Goal: Task Accomplishment & Management: Use online tool/utility

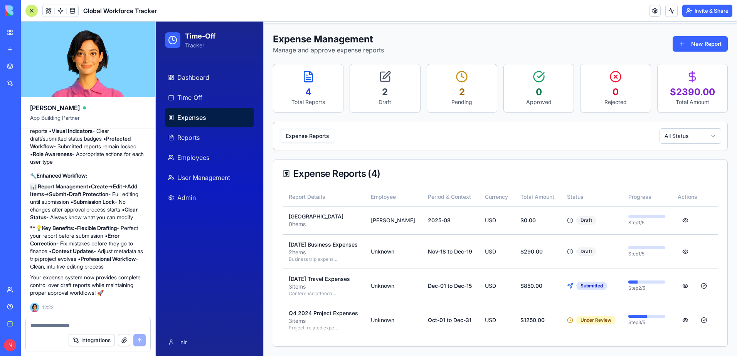
scroll to position [22572, 0]
click at [490, 206] on td "Draft" at bounding box center [591, 220] width 61 height 28
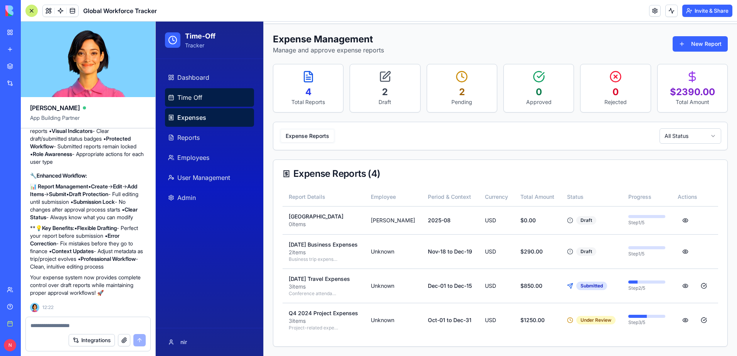
click at [188, 101] on span "Time Off" at bounding box center [189, 97] width 25 height 9
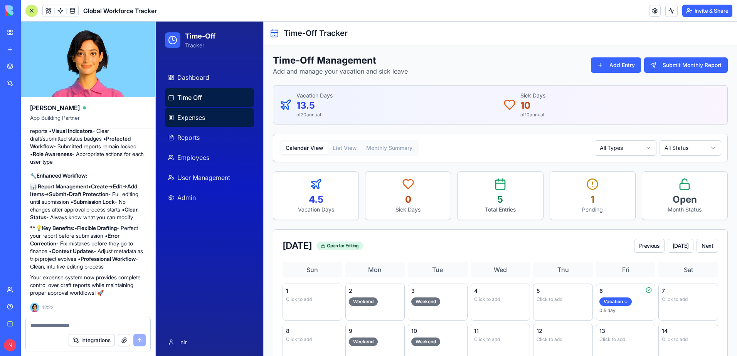
click at [189, 116] on span "Expenses" at bounding box center [191, 117] width 28 height 9
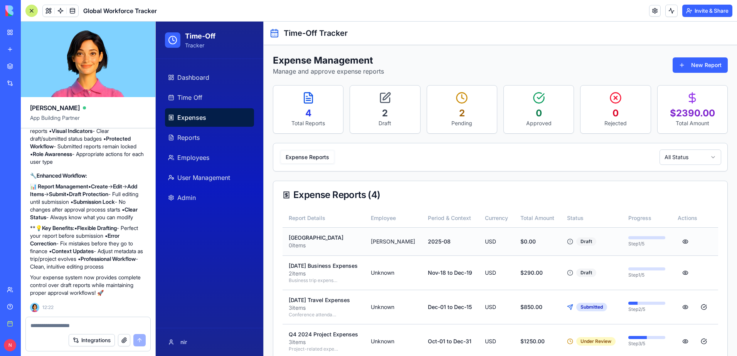
click at [296, 234] on p "[GEOGRAPHIC_DATA]" at bounding box center [324, 238] width 70 height 8
click at [47, 248] on textarea at bounding box center [87, 326] width 115 height 8
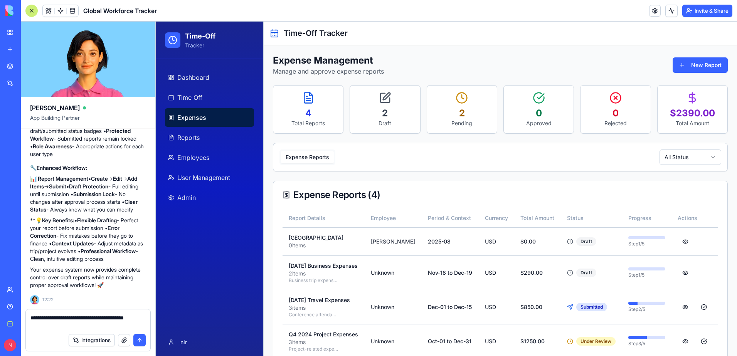
scroll to position [22580, 0]
type textarea "**********"
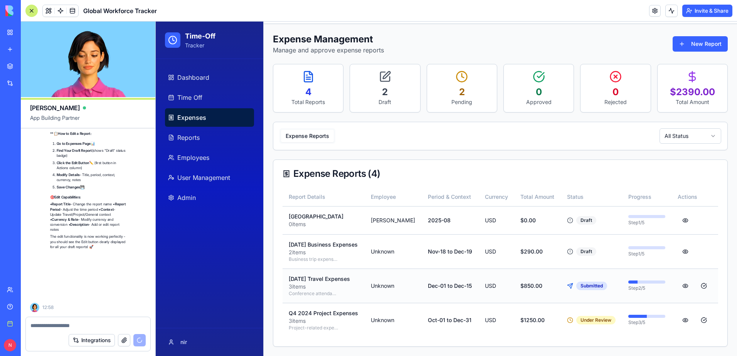
scroll to position [22971, 0]
click at [490, 248] on td "Step 2 /5" at bounding box center [647, 286] width 50 height 34
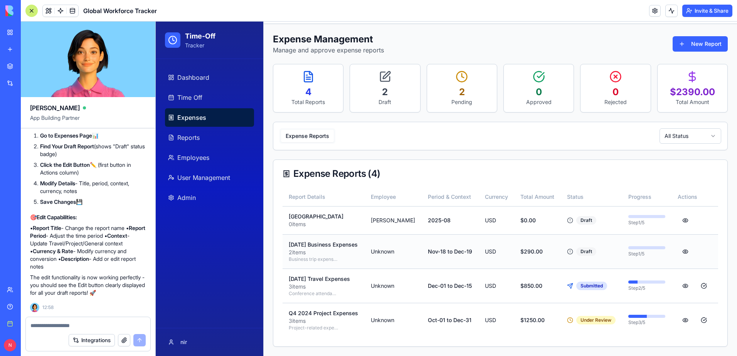
scroll to position [37, 0]
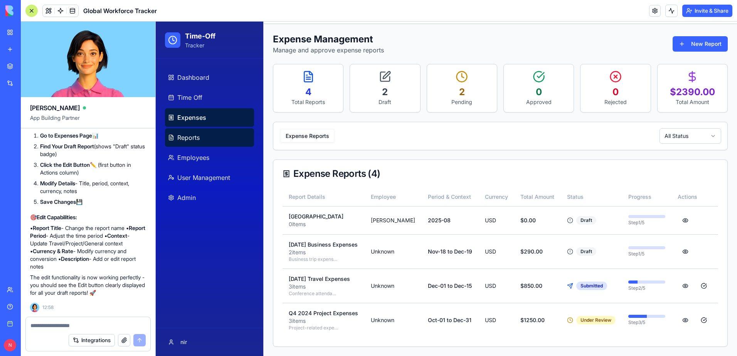
click at [196, 141] on span "Reports" at bounding box center [188, 137] width 22 height 9
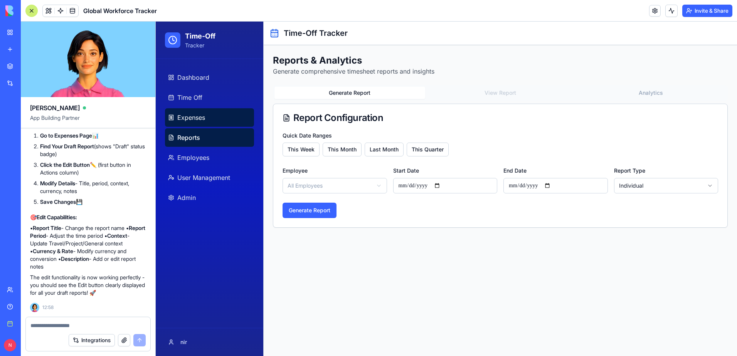
click at [200, 119] on span "Expenses" at bounding box center [191, 117] width 28 height 9
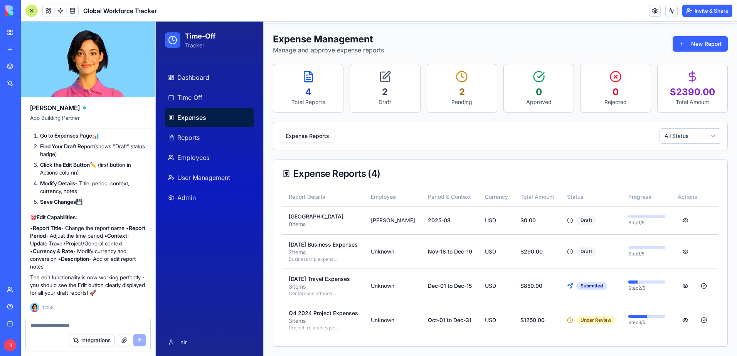
scroll to position [22933, 0]
click at [82, 248] on p "The edit functionality is now working perfectly - you should see the Edit butto…" at bounding box center [88, 285] width 116 height 23
click at [81, 248] on textarea at bounding box center [87, 326] width 115 height 8
paste textarea "*"
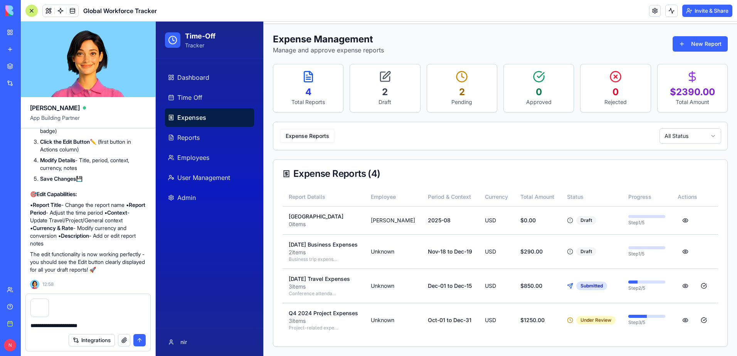
type textarea "**********"
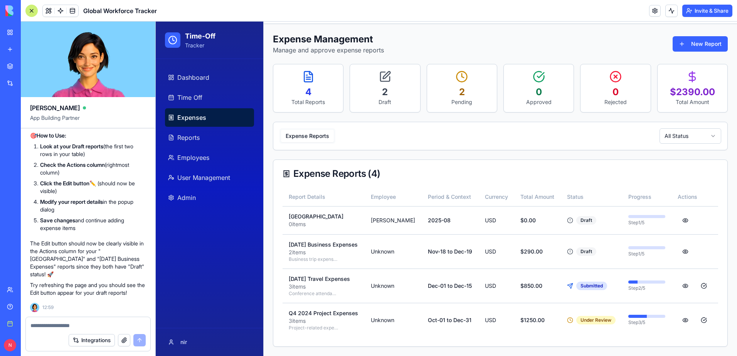
scroll to position [23318, 0]
click at [490, 213] on button at bounding box center [684, 220] width 15 height 15
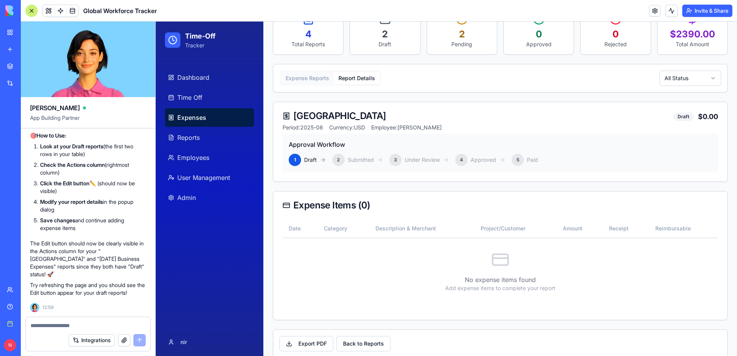
scroll to position [90, 0]
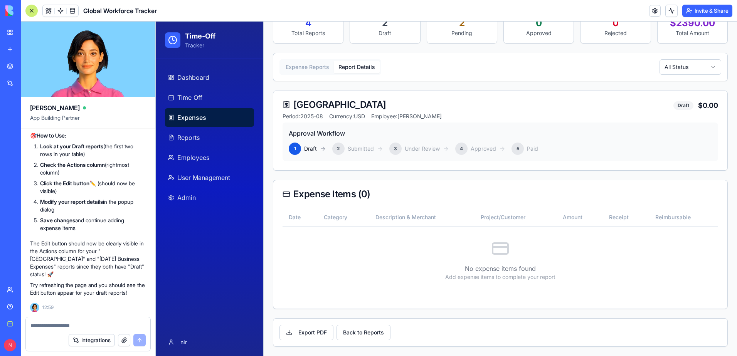
drag, startPoint x: 461, startPoint y: 258, endPoint x: 391, endPoint y: 83, distance: 188.1
click at [391, 84] on div "Expense Management Manage and approve expense reports New Report 4 Total Report…" at bounding box center [500, 155] width 455 height 383
click at [42, 248] on textarea at bounding box center [87, 326] width 115 height 8
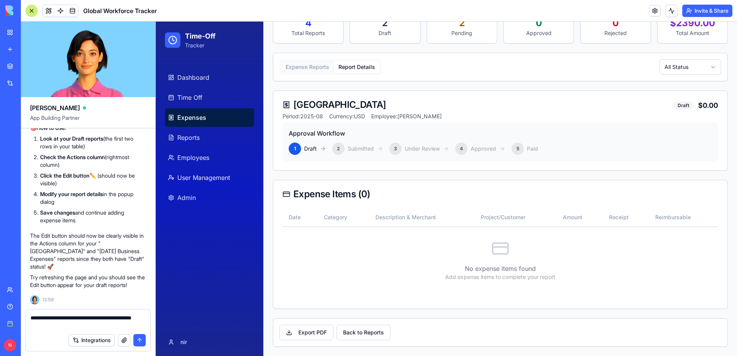
type textarea "**********"
paste textarea
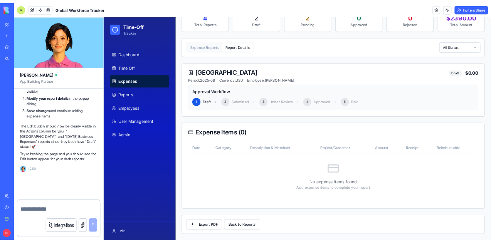
scroll to position [23453, 0]
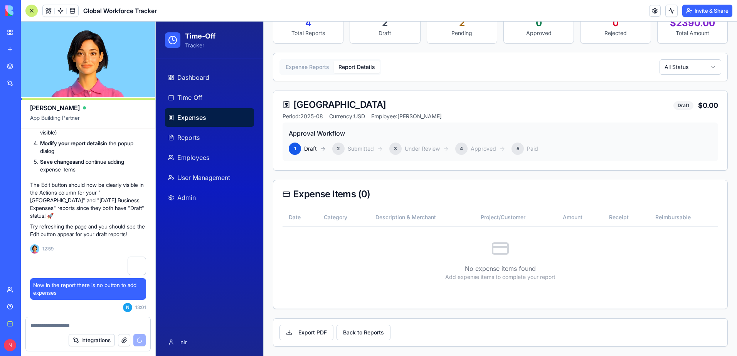
click at [313, 117] on span "Period: 2025-08" at bounding box center [302, 117] width 40 height 8
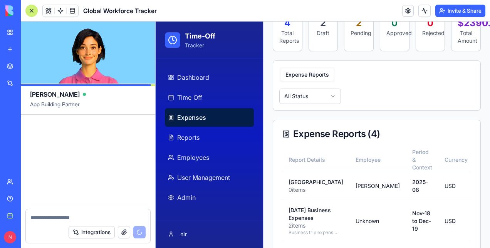
scroll to position [23908, 0]
